Goal: Find specific page/section: Find specific page/section

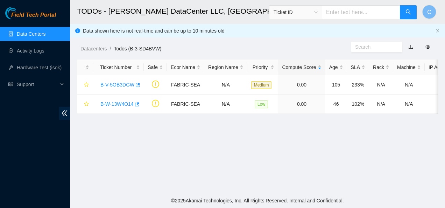
scroll to position [226, 0]
click at [35, 48] on link "Activity Logs" at bounding box center [31, 51] width 28 height 6
